Goal: Feedback & Contribution: Submit feedback/report problem

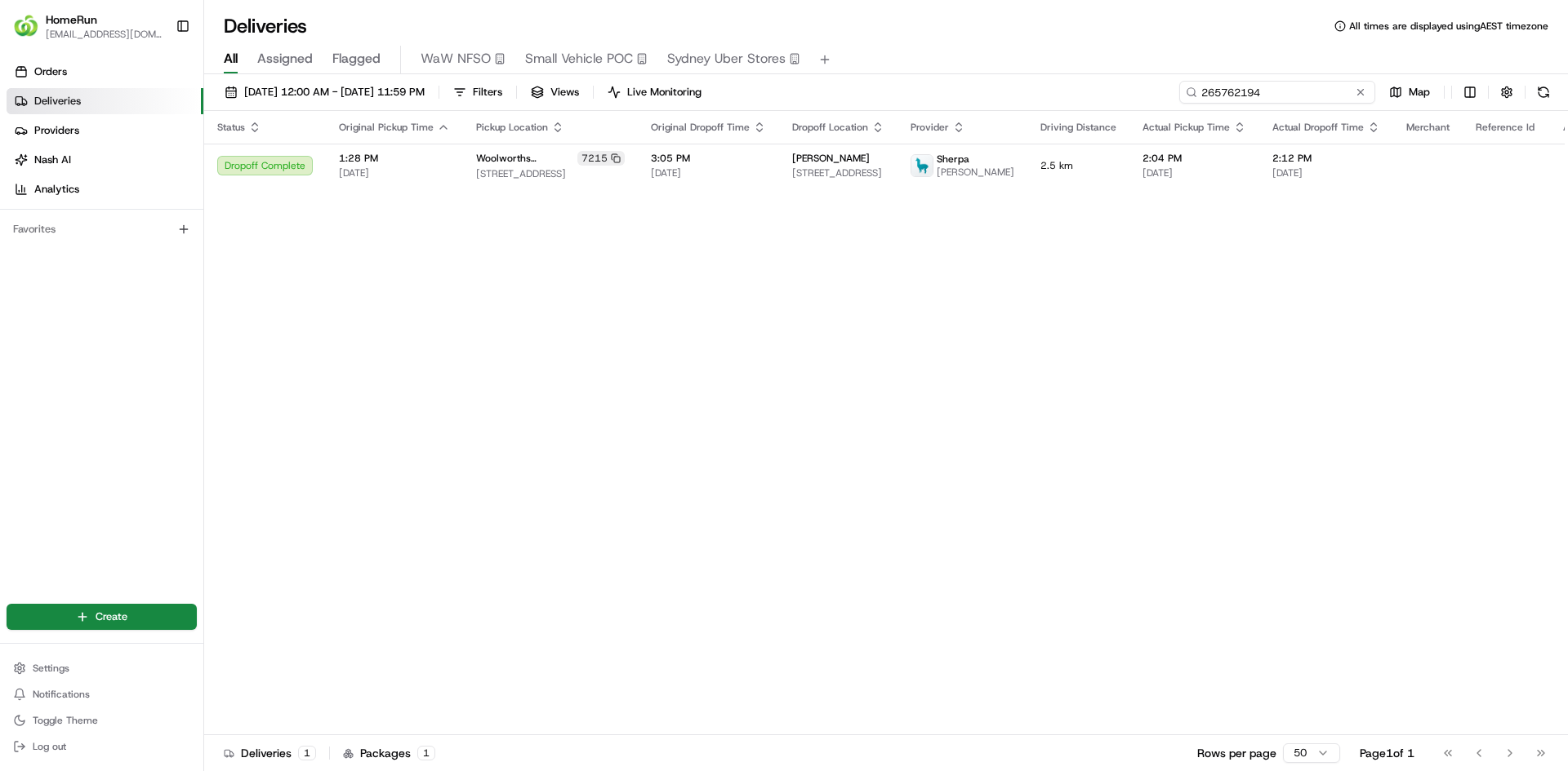
click at [1275, 90] on input "265762194" at bounding box center [1277, 92] width 196 height 23
paste input "4391562"
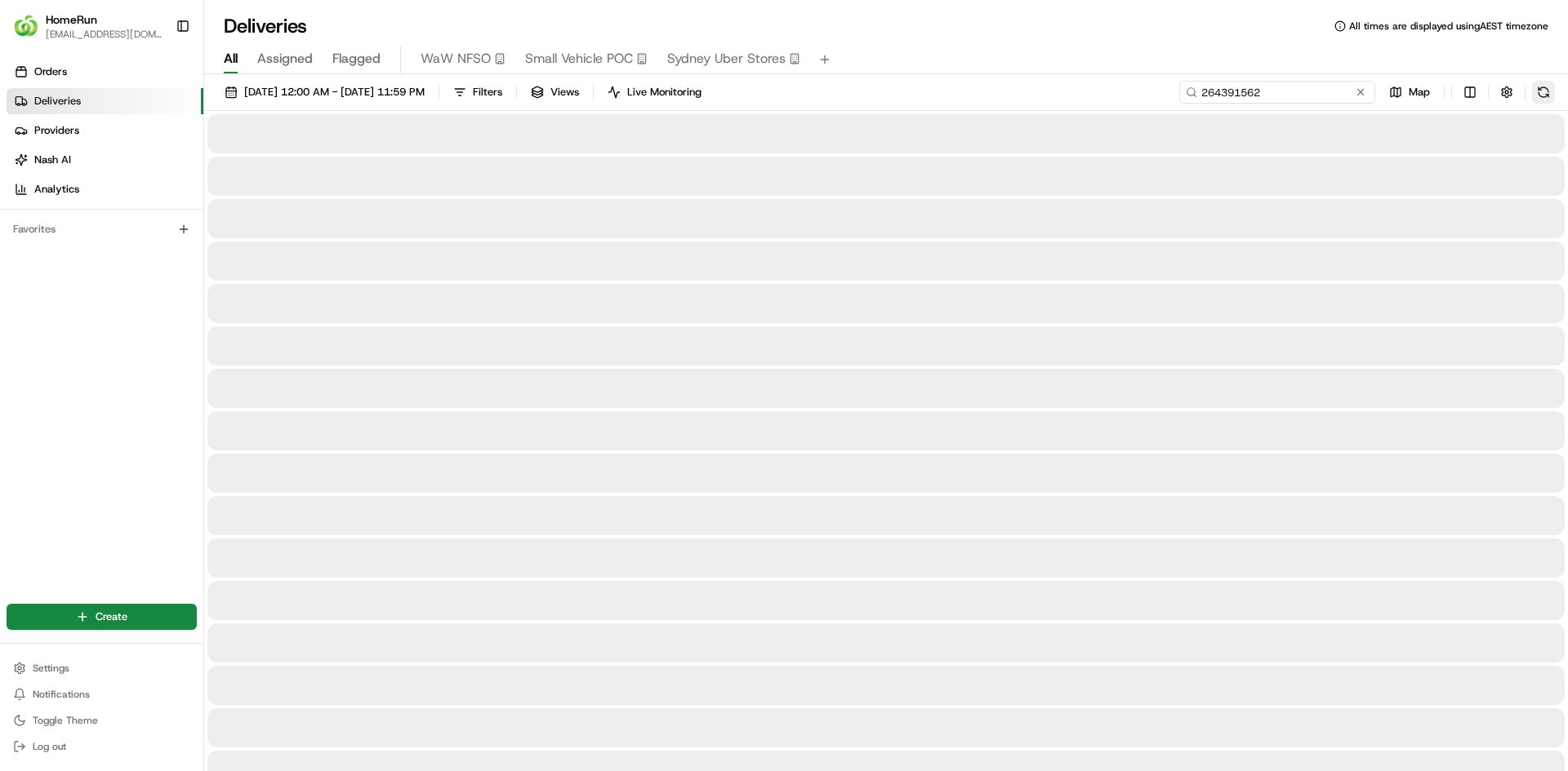
type input "264391562"
click at [1536, 94] on button at bounding box center [1544, 92] width 23 height 23
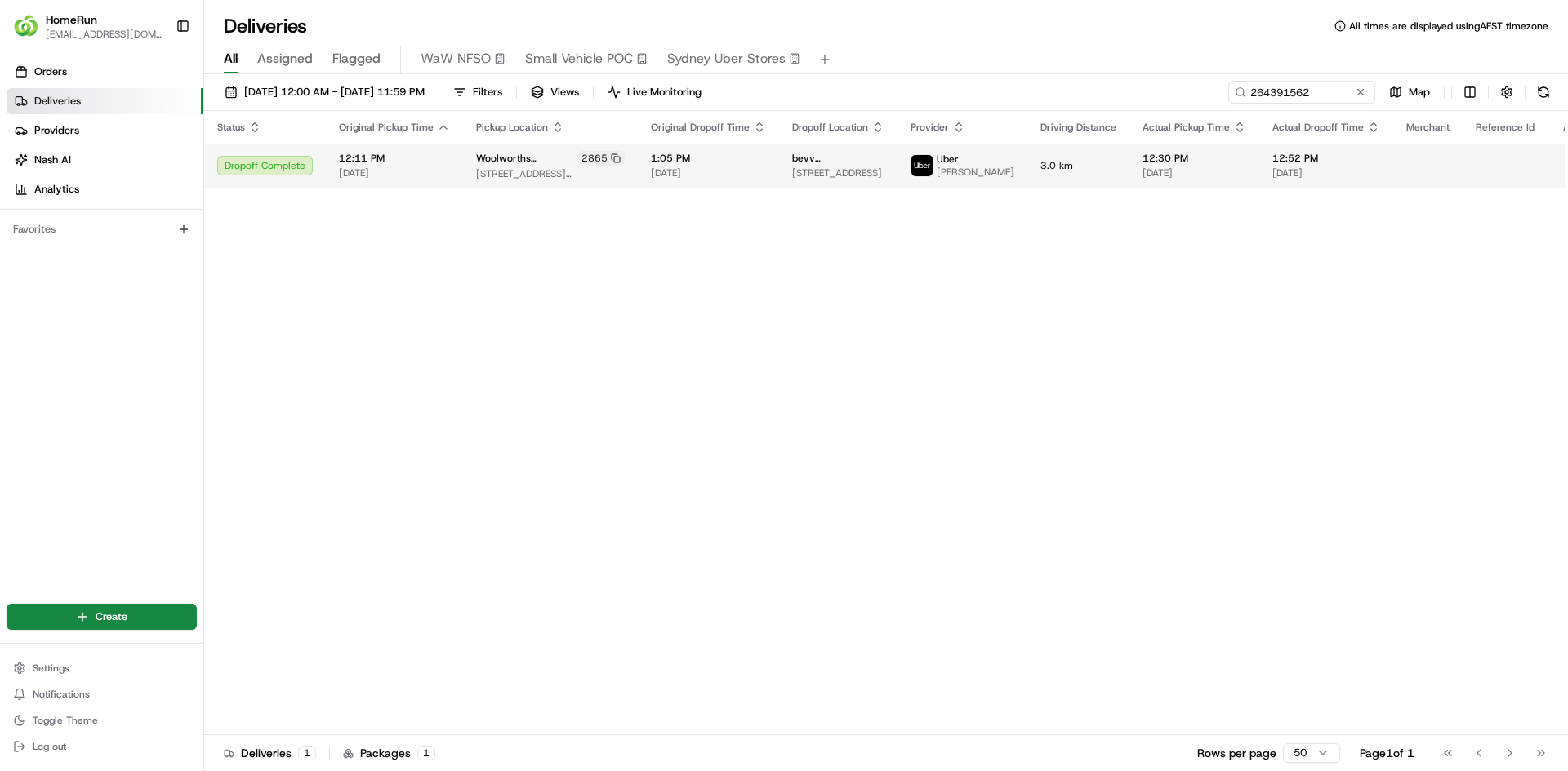
click at [1567, 175] on button at bounding box center [1585, 165] width 19 height 19
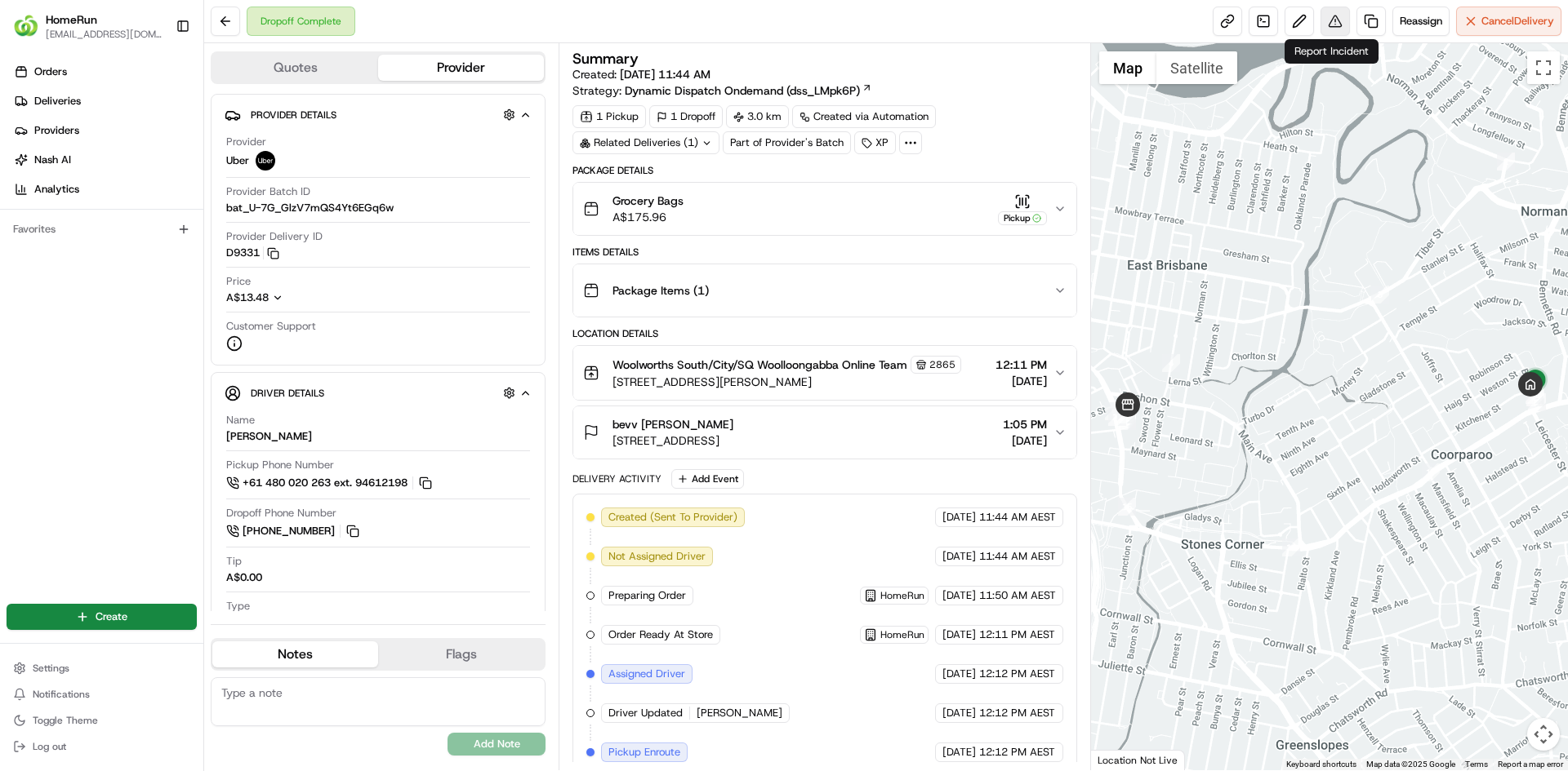
click at [1330, 20] on button at bounding box center [1335, 21] width 30 height 30
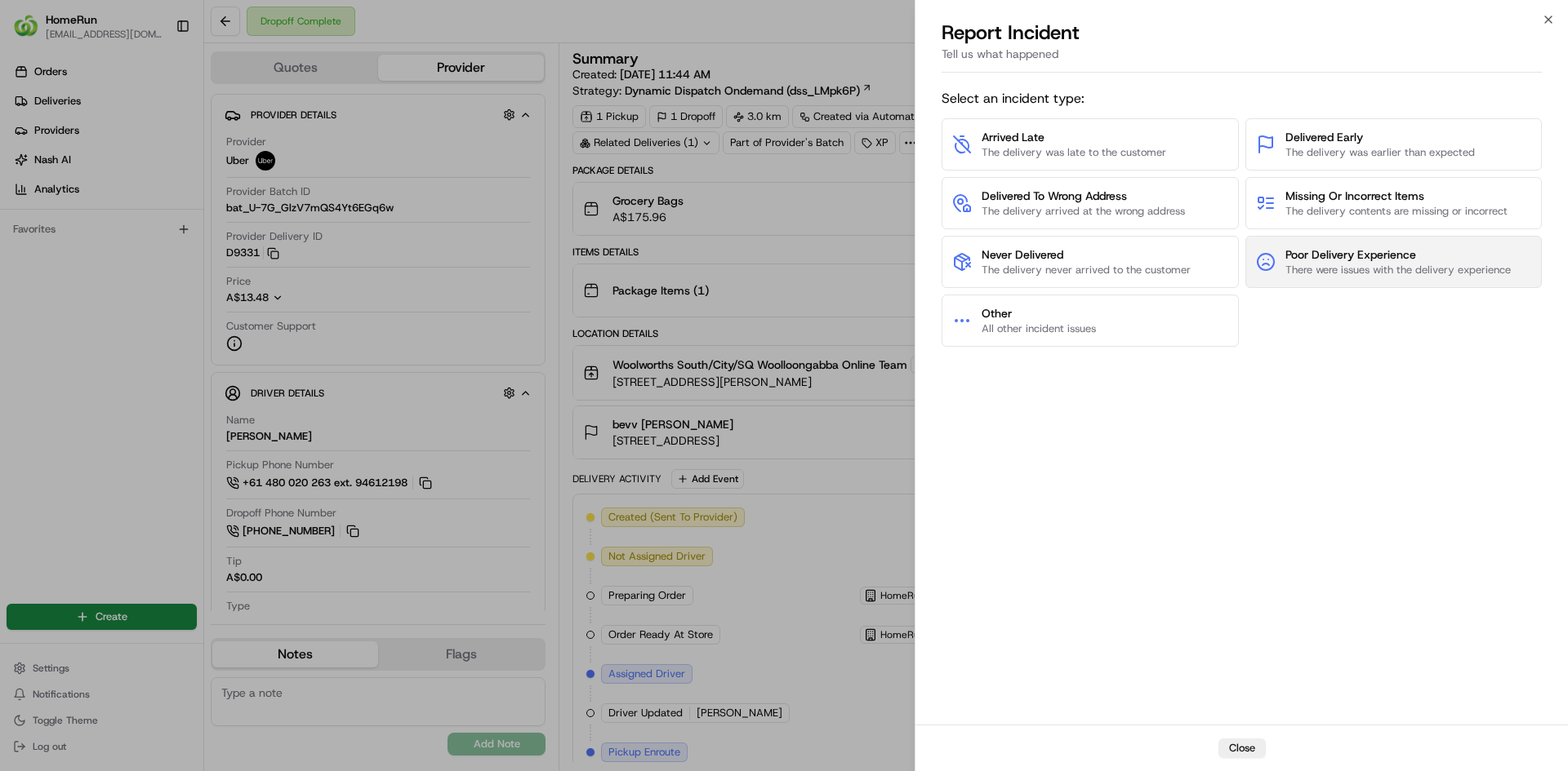
click at [1336, 257] on span "Poor Delivery Experience" at bounding box center [1398, 254] width 225 height 16
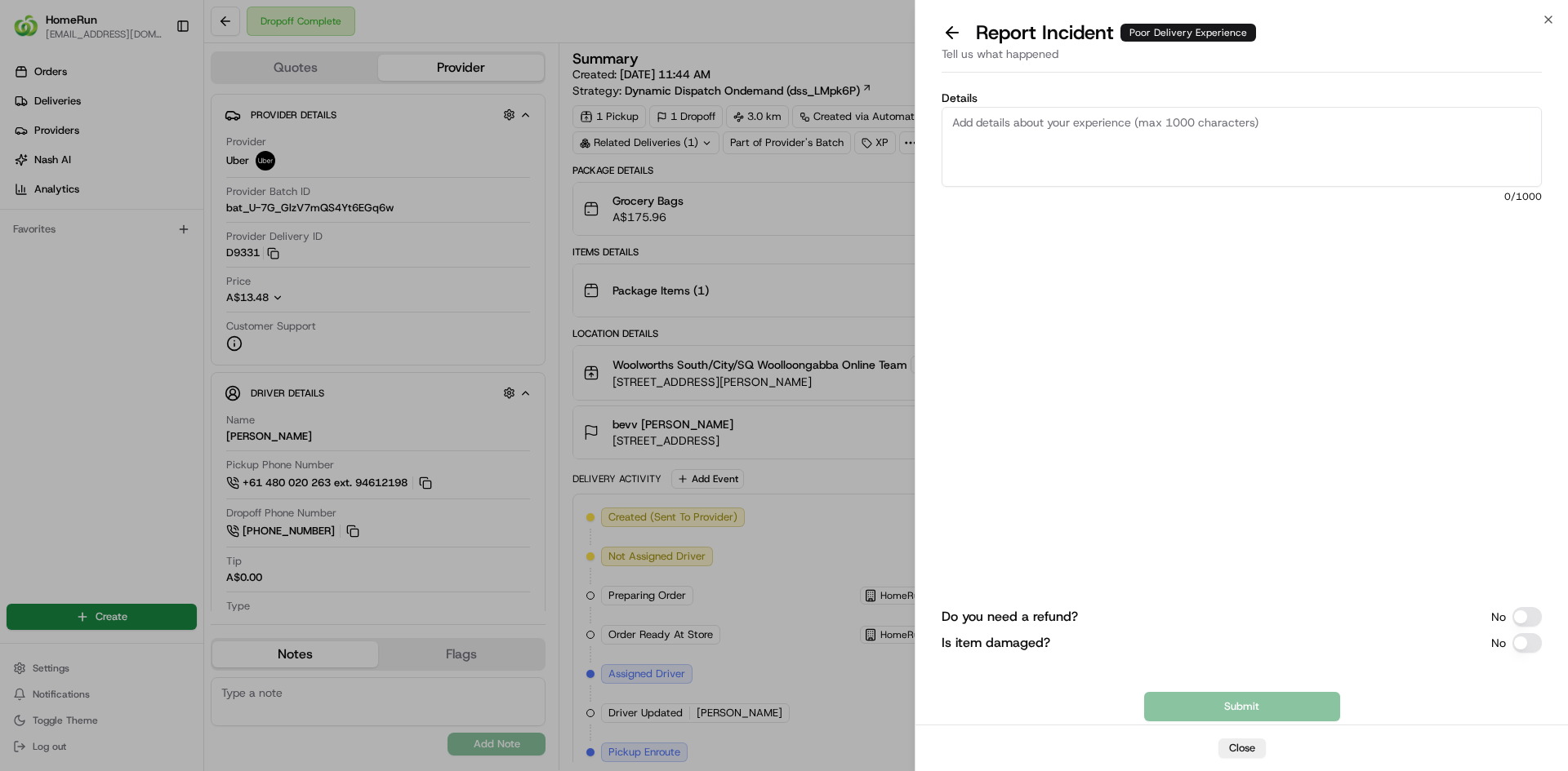
click at [1018, 143] on textarea "Details" at bounding box center [1242, 146] width 600 height 80
click at [1412, 126] on textarea "The driver did not ring the 5 and left the order downstairs where it was all wet" at bounding box center [1242, 146] width 600 height 80
type textarea "The driver did not ring the 5 and left the order downstairs where it was all we…"
click at [1522, 621] on button "Do you need a refund?" at bounding box center [1527, 617] width 30 height 19
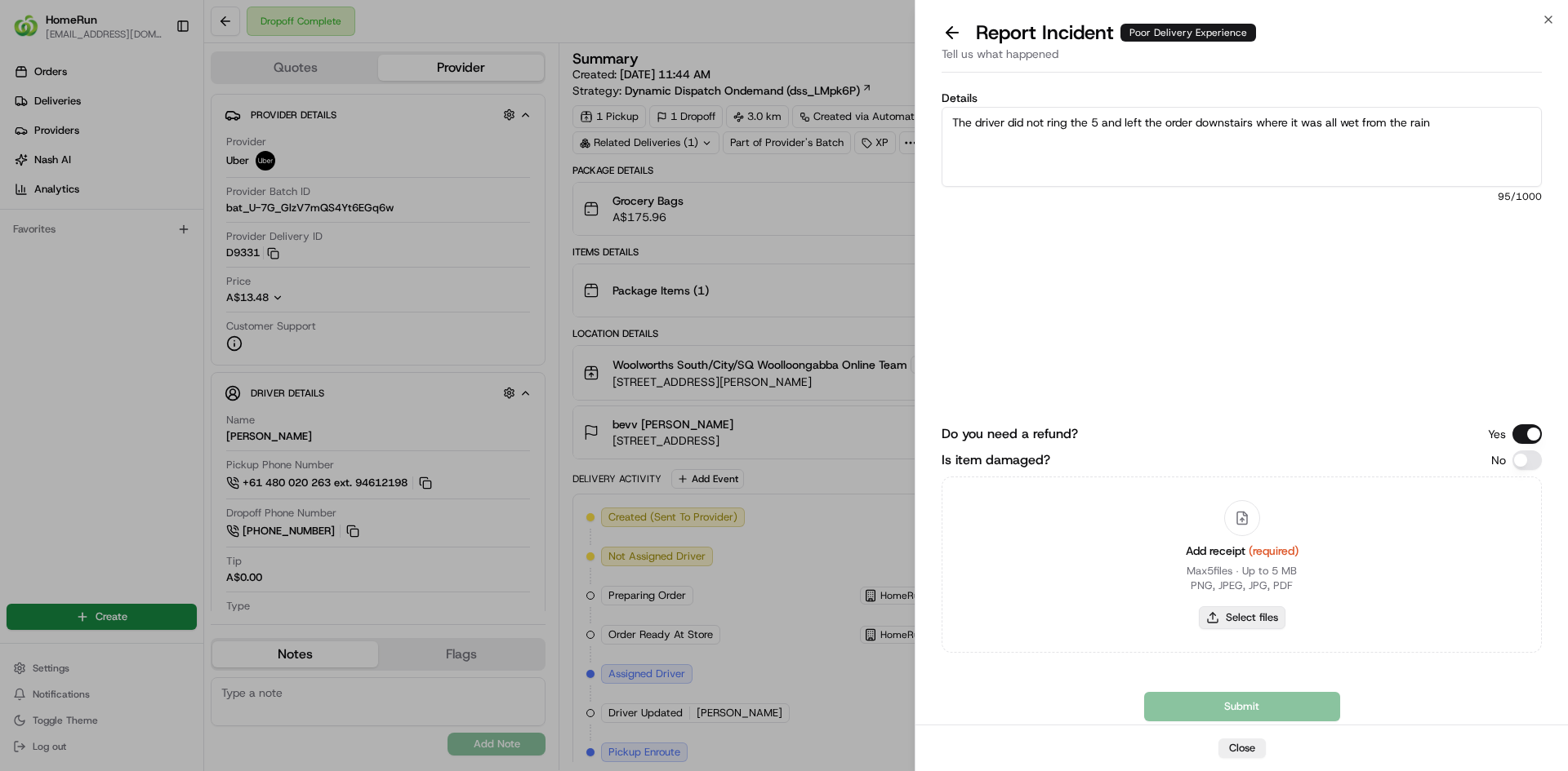
click at [1233, 618] on button "Select files" at bounding box center [1242, 618] width 87 height 23
type input "C:\fakepath\264391562-9007076d4df04e3bbd838e0fd8eb5b1d.pdf"
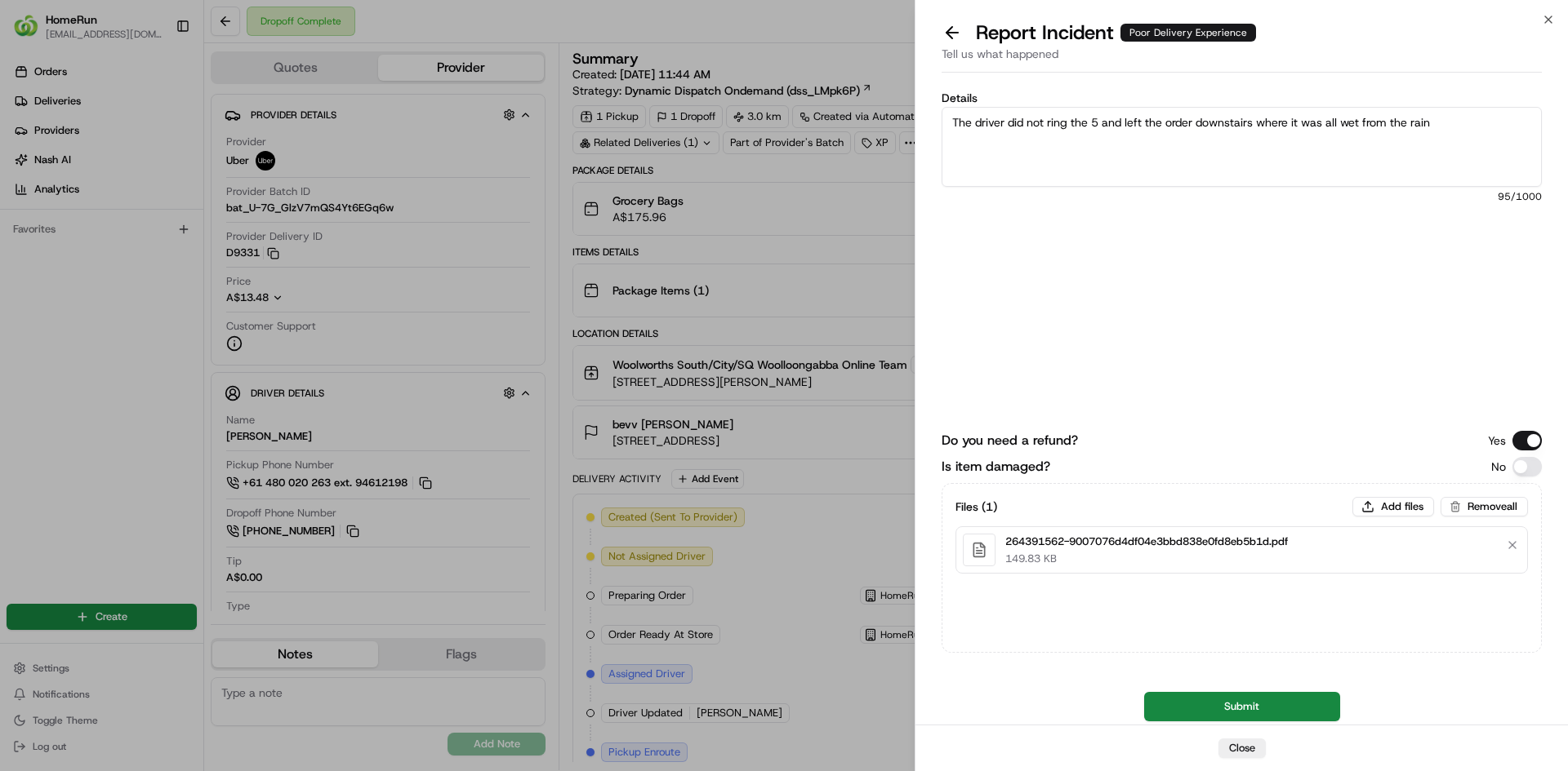
click at [1436, 124] on textarea "The driver did not ring the 5 and left the order downstairs where it was all we…" at bounding box center [1242, 146] width 600 height 80
type textarea "The driver did not ring the 5 and left the order downstairs where it was all we…"
click at [1279, 707] on button "Submit" at bounding box center [1242, 707] width 196 height 30
